Goal: Transaction & Acquisition: Purchase product/service

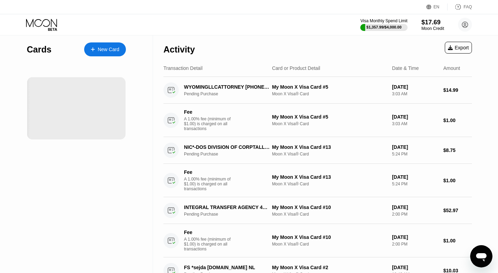
click at [424, 25] on div "$17.69" at bounding box center [433, 22] width 23 height 7
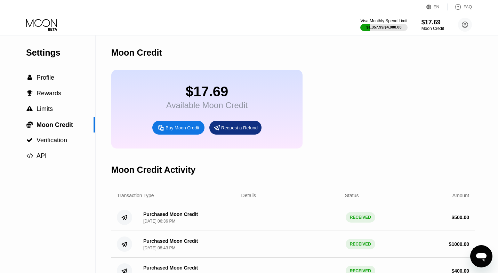
click at [172, 130] on div "Buy Moon Credit" at bounding box center [183, 128] width 34 height 6
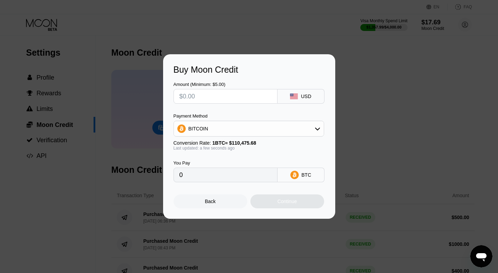
click at [201, 137] on div "Payment Method BITCOIN Conversion Rate: 1 BTC ≈ $110,475.68 Last updated: a few…" at bounding box center [249, 131] width 151 height 37
click at [200, 132] on div "BITCOIN" at bounding box center [249, 129] width 150 height 14
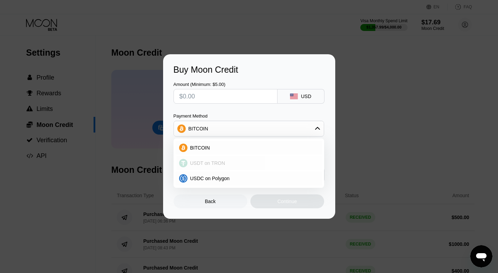
click at [199, 167] on div "USDT on TRON" at bounding box center [249, 163] width 146 height 14
type input "0.00"
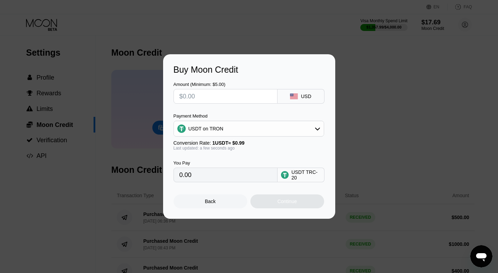
click at [191, 99] on input "text" at bounding box center [225, 96] width 92 height 14
type input "$100"
type input "101.01"
type input "$1000"
type input "1010.10"
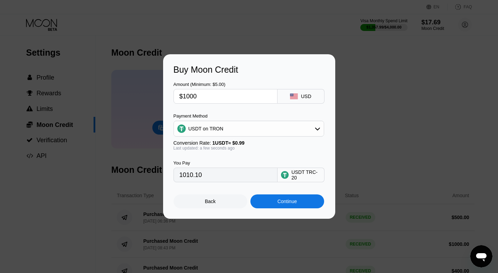
type input "$1000"
click at [275, 201] on div "Continue" at bounding box center [287, 201] width 74 height 14
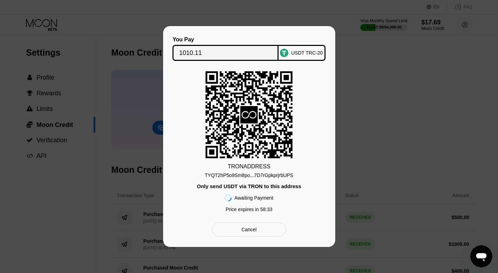
click at [263, 232] on div "Cancel" at bounding box center [249, 230] width 74 height 14
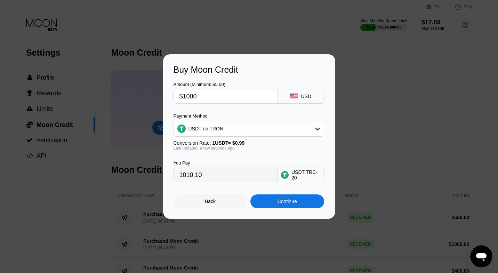
click at [191, 99] on input "$1000" at bounding box center [225, 96] width 92 height 14
type input "$300"
type input "303.03"
type input "$300"
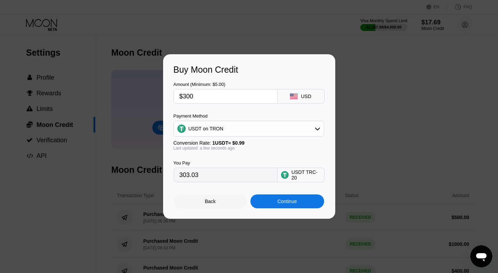
click at [284, 207] on div "Continue" at bounding box center [287, 201] width 74 height 14
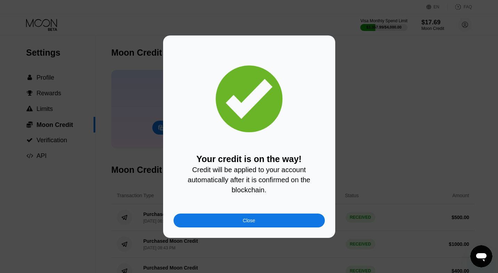
click at [264, 221] on div "Close" at bounding box center [249, 221] width 151 height 14
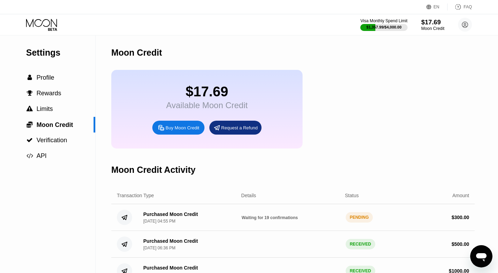
click at [434, 20] on div "$17.69" at bounding box center [432, 21] width 23 height 7
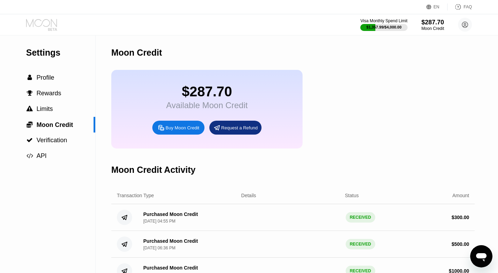
click at [42, 22] on icon at bounding box center [41, 23] width 31 height 8
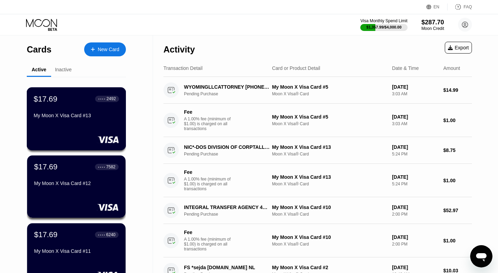
click at [77, 109] on div "$17.69 ● ● ● ● 2492 My Moon X Visa Card #13" at bounding box center [76, 107] width 85 height 27
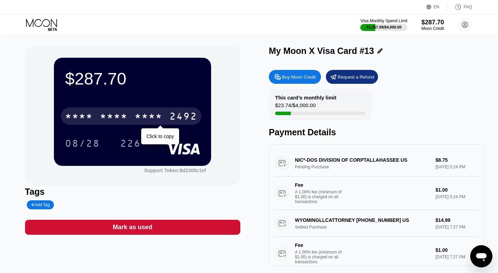
click at [128, 114] on div "* * * * * * * * * * * * 2492" at bounding box center [131, 115] width 141 height 17
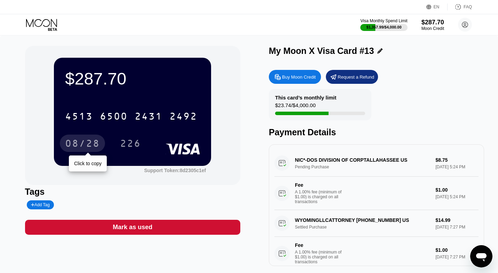
click at [91, 144] on div "08/28" at bounding box center [82, 144] width 35 height 11
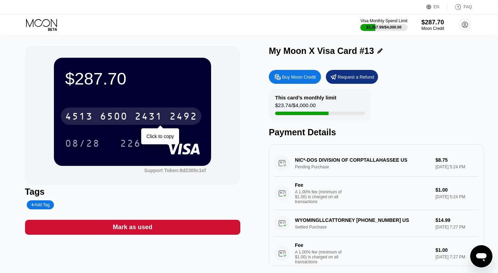
click at [151, 122] on div "2431" at bounding box center [149, 117] width 28 height 11
